Goal: Information Seeking & Learning: Understand process/instructions

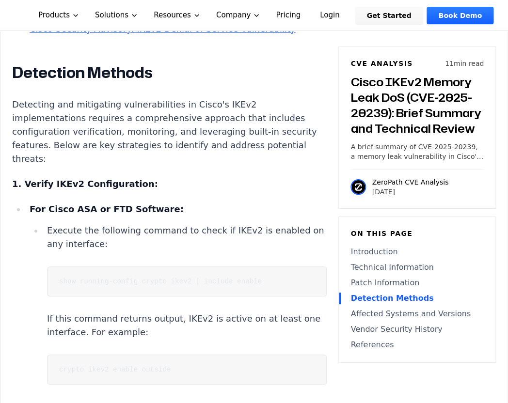
scroll to position [1938, 0]
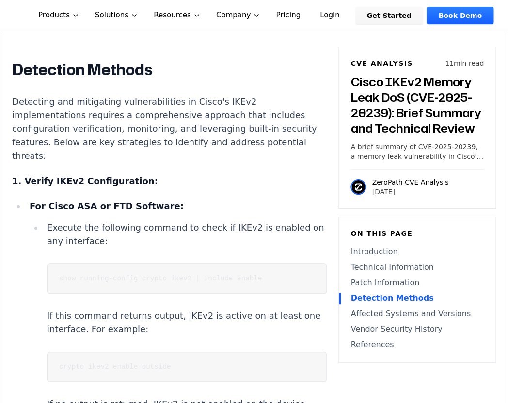
click at [235, 275] on code "show running-config crypto ikev2 | include enable" at bounding box center [160, 279] width 203 height 8
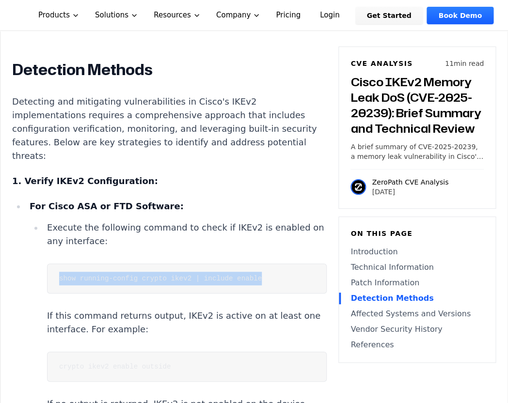
click at [235, 275] on code "show running-config crypto ikev2 | include enable" at bounding box center [160, 279] width 203 height 8
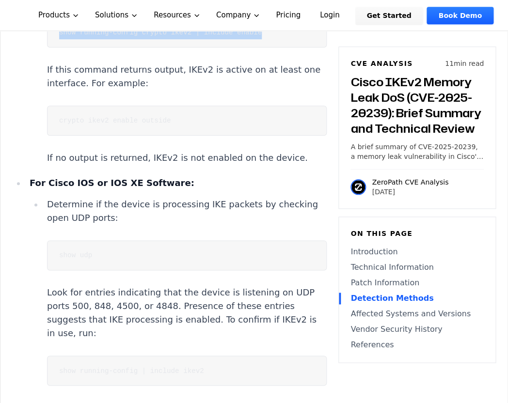
scroll to position [2168, 0]
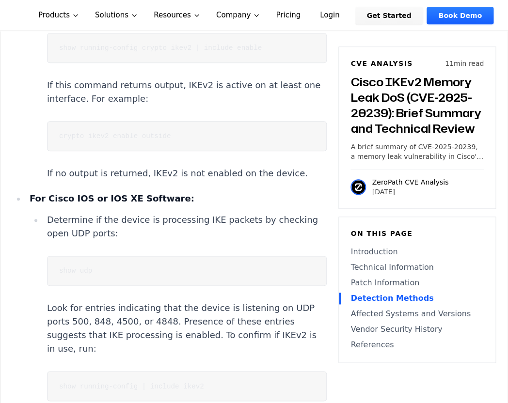
click at [178, 382] on code "show running-config | include ikev2" at bounding box center [131, 386] width 145 height 8
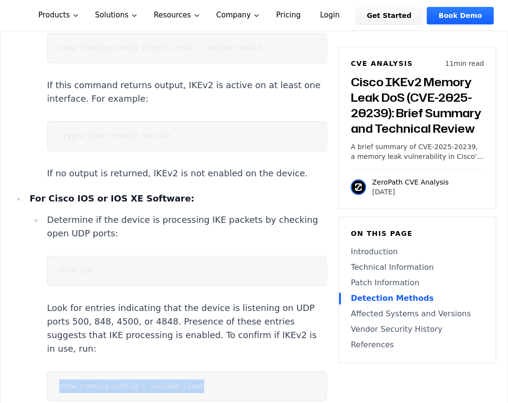
click at [178, 382] on code "show running-config | include ikev2" at bounding box center [131, 386] width 145 height 8
click at [165, 382] on code "show running-config | include ikev2" at bounding box center [131, 386] width 145 height 8
copy code "show running-config | include ikev2"
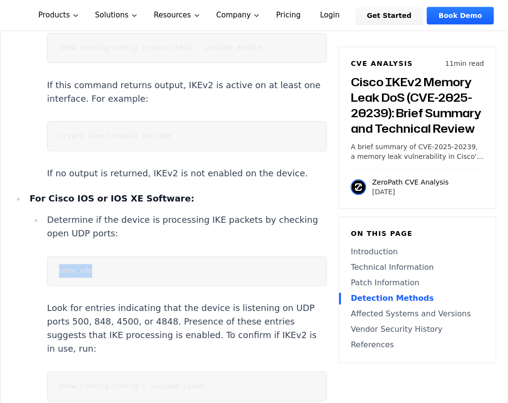
drag, startPoint x: 97, startPoint y: 176, endPoint x: 48, endPoint y: 176, distance: 48.9
click at [48, 256] on pre "show udp" at bounding box center [187, 271] width 280 height 30
copy code "show udp"
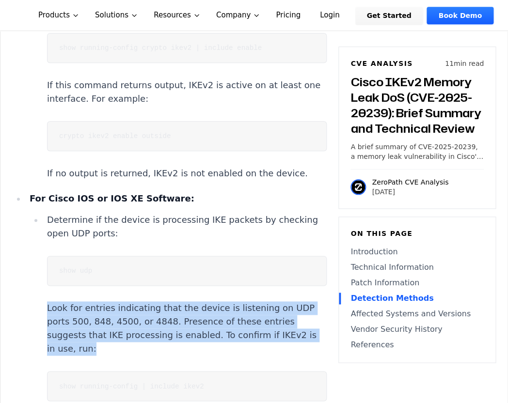
drag, startPoint x: 49, startPoint y: 213, endPoint x: 267, endPoint y: 242, distance: 219.0
click at [267, 301] on p "Look for entries indicating that the device is listening on UDP ports 500, 848,…" at bounding box center [187, 328] width 280 height 54
click at [211, 301] on p "Look for entries indicating that the device is listening on UDP ports 500, 848,…" at bounding box center [187, 328] width 280 height 54
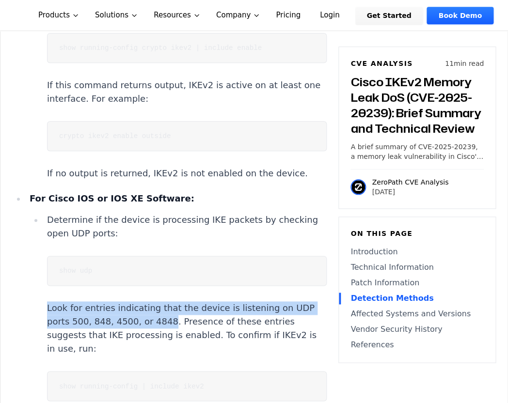
drag, startPoint x: 47, startPoint y: 210, endPoint x: 145, endPoint y: 225, distance: 99.4
click at [145, 225] on li "Determine if the device is processing IKE packets by checking open UDP ports: s…" at bounding box center [184, 328] width 283 height 231
copy p "Look for entries indicating that the device is listening on UDP ports 500, 848,…"
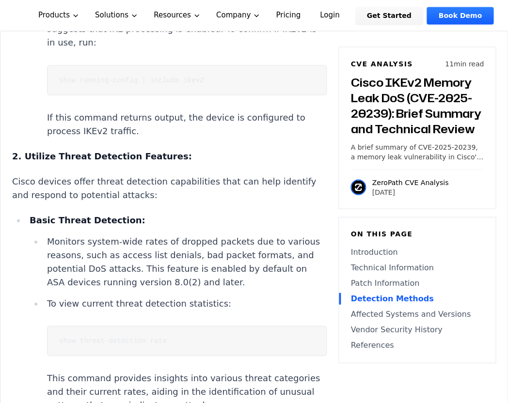
scroll to position [2476, 0]
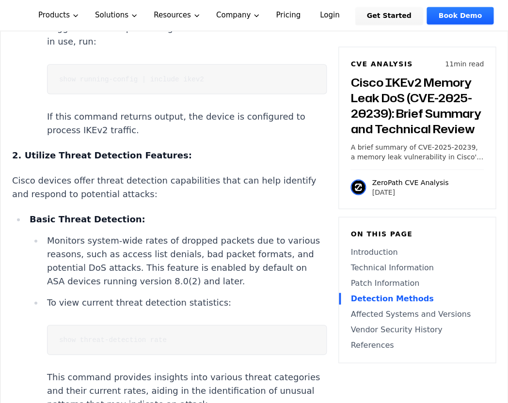
click at [147, 336] on code "show threat-detection rate" at bounding box center [113, 340] width 108 height 8
copy code "show threat-detection rate"
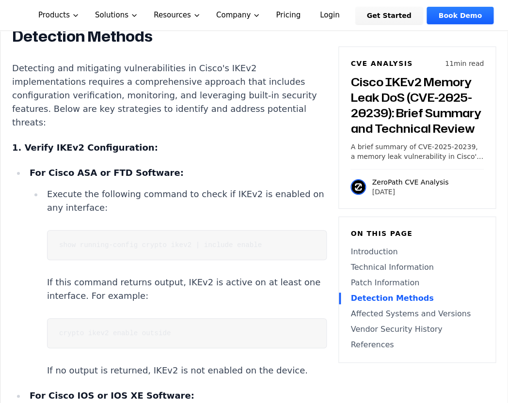
scroll to position [2008, 0]
